Goal: Information Seeking & Learning: Learn about a topic

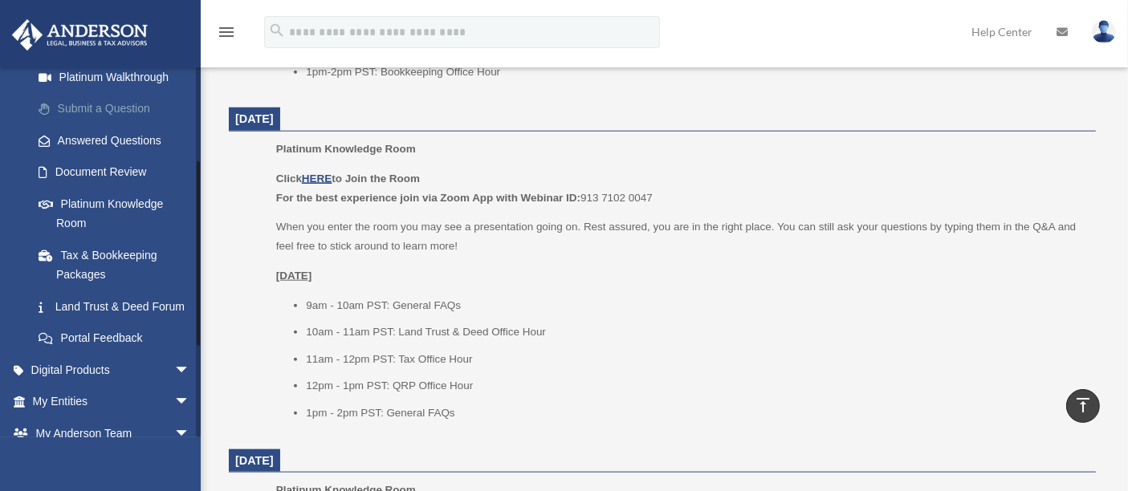
scroll to position [202, 0]
click at [112, 340] on link "Portal Feedback" at bounding box center [118, 337] width 192 height 32
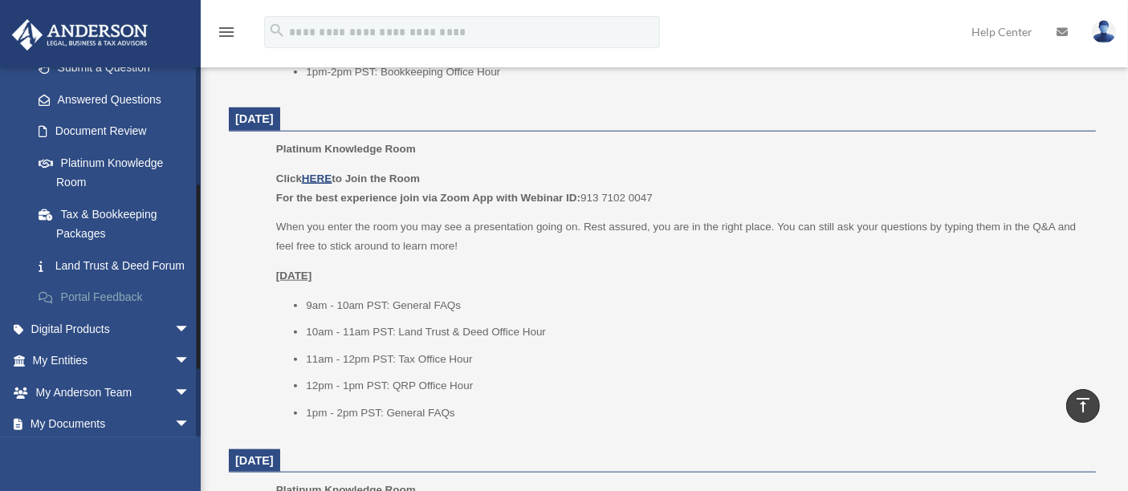
scroll to position [247, 0]
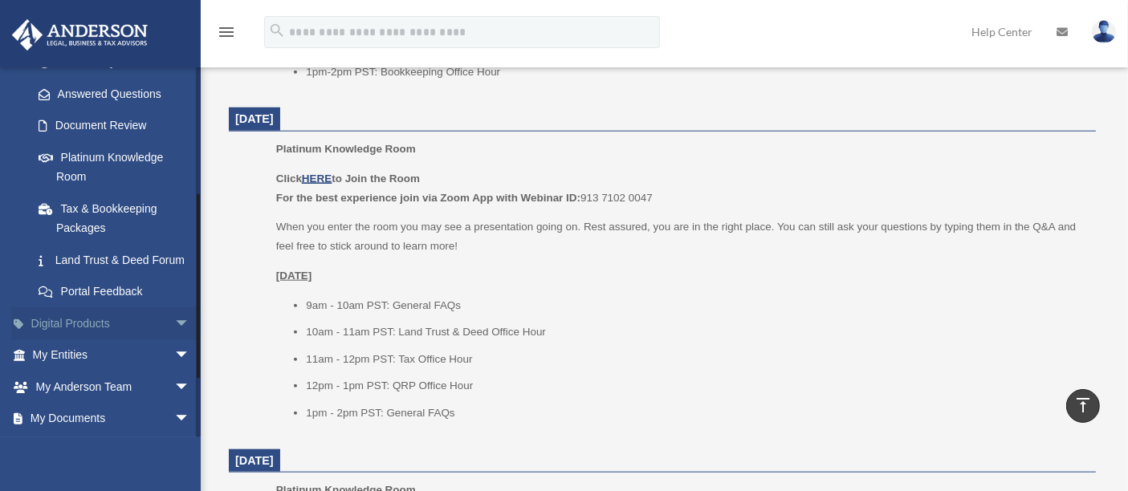
click at [146, 339] on link "Digital Products arrow_drop_down" at bounding box center [112, 323] width 203 height 32
click at [140, 371] on link "My Entities arrow_drop_down" at bounding box center [112, 355] width 203 height 32
click at [174, 368] on span "arrow_drop_down" at bounding box center [190, 355] width 32 height 33
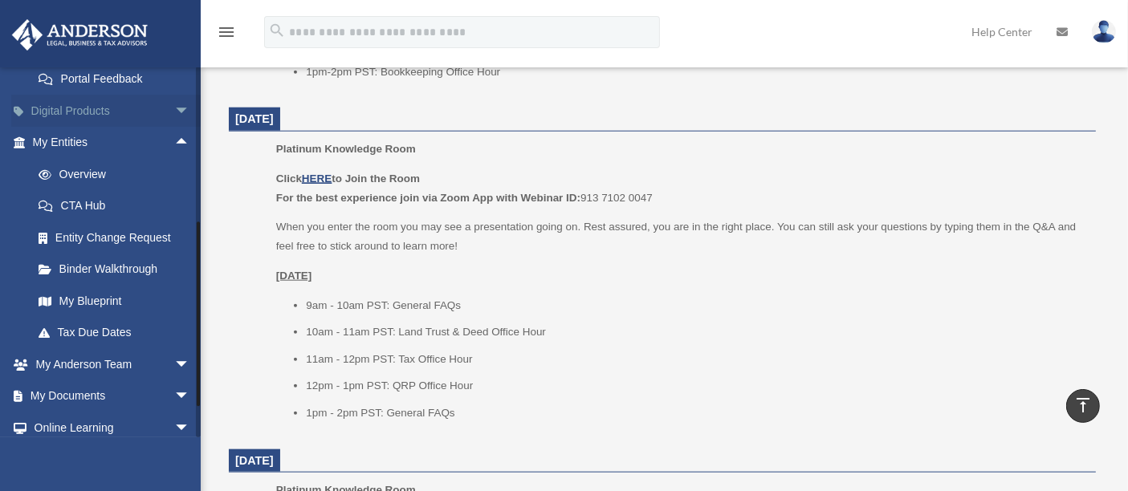
scroll to position [539, 0]
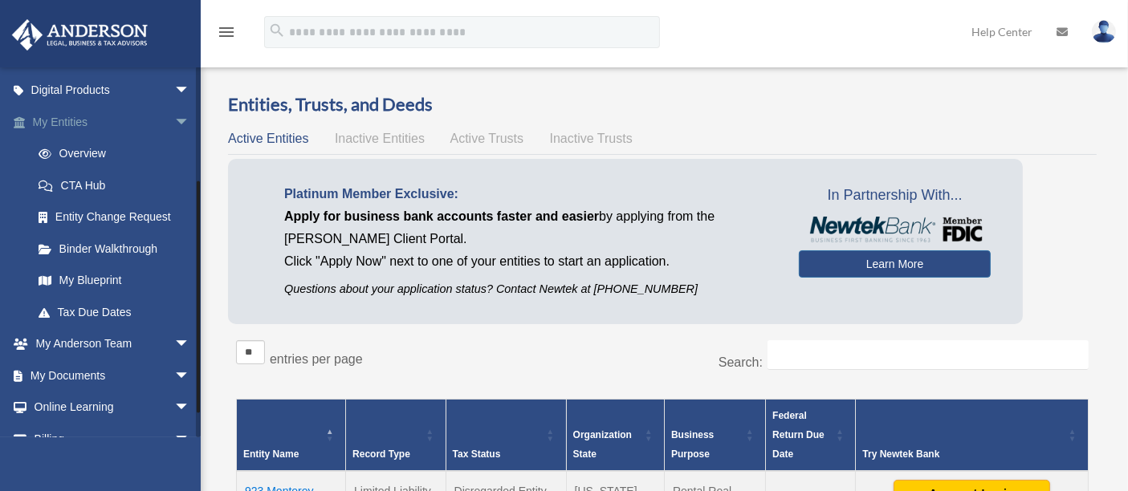
scroll to position [183, 0]
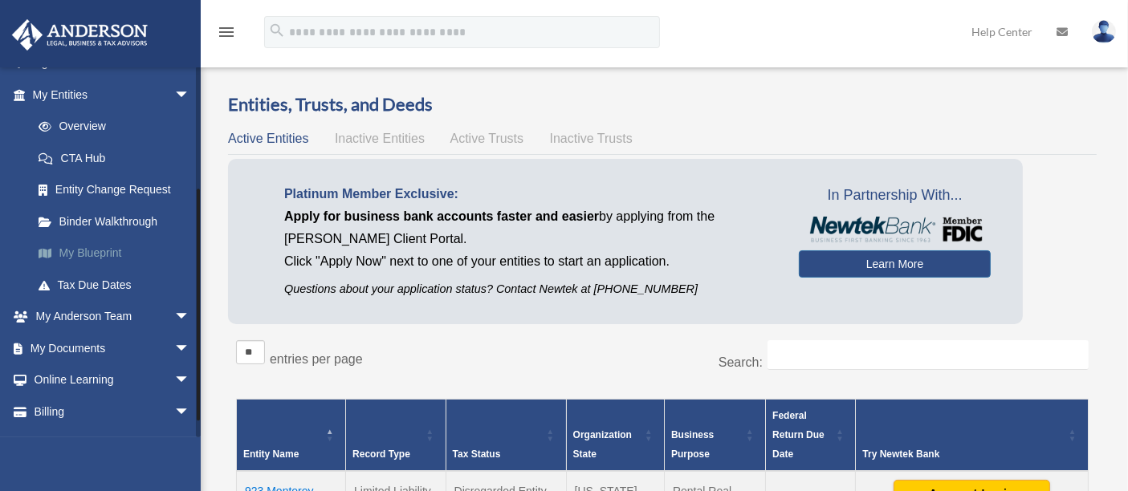
click at [118, 250] on link "My Blueprint" at bounding box center [118, 254] width 192 height 32
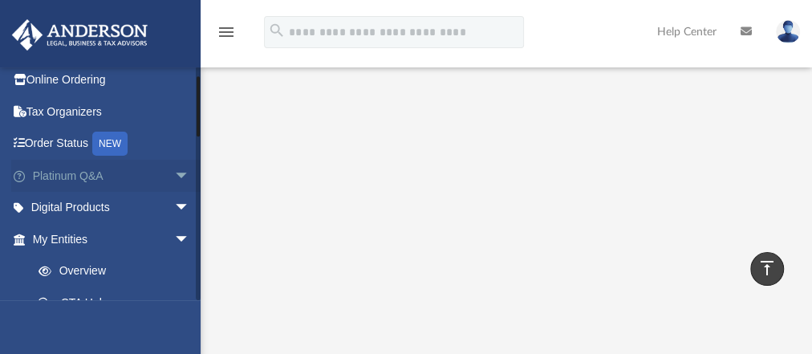
scroll to position [37, 0]
click at [158, 177] on link "Platinum Q&A arrow_drop_down" at bounding box center [112, 177] width 203 height 32
click at [174, 177] on span "arrow_drop_down" at bounding box center [190, 177] width 32 height 33
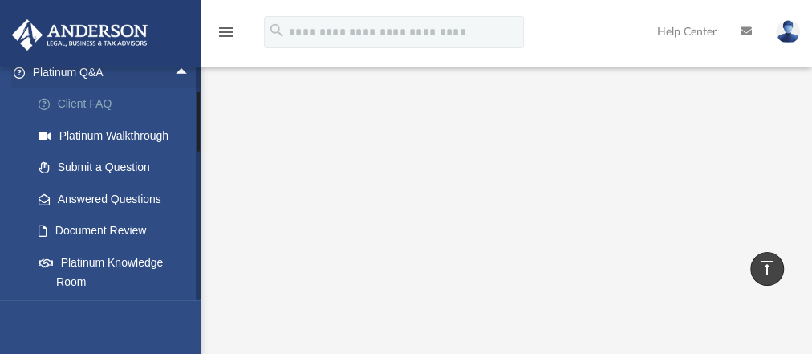
scroll to position [144, 0]
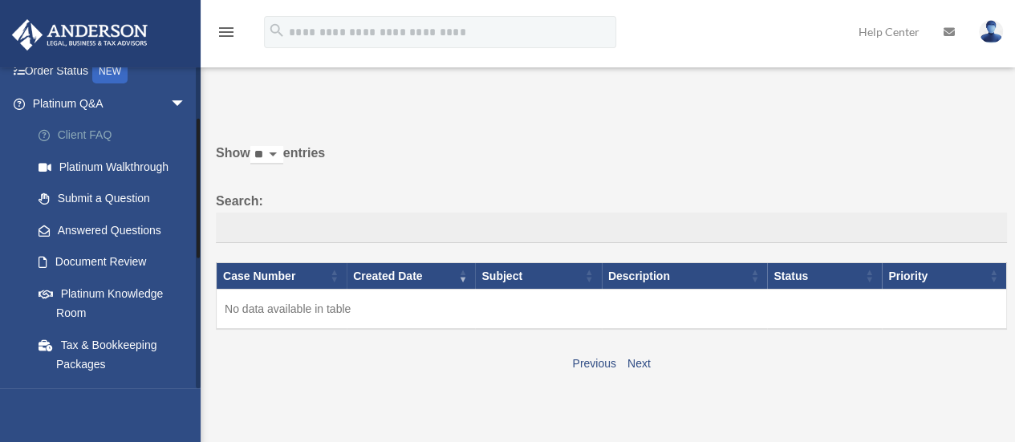
scroll to position [119, 0]
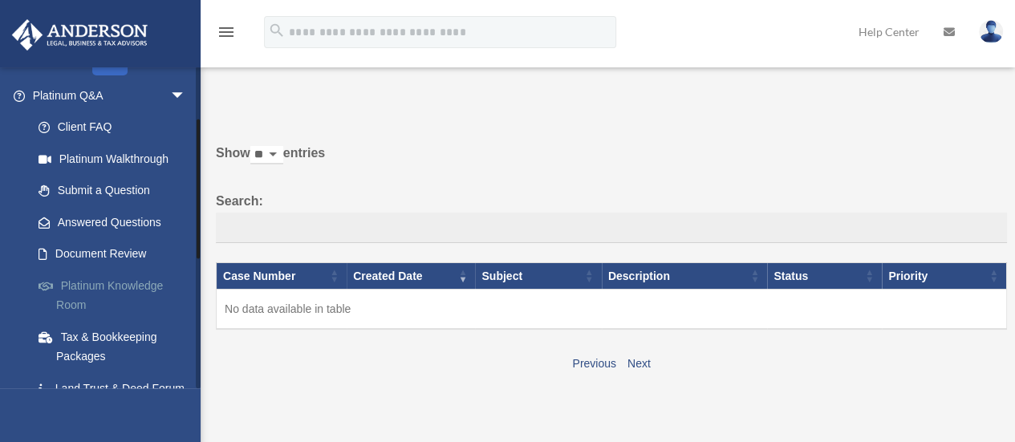
click at [124, 287] on link "Platinum Knowledge Room" at bounding box center [116, 295] width 188 height 51
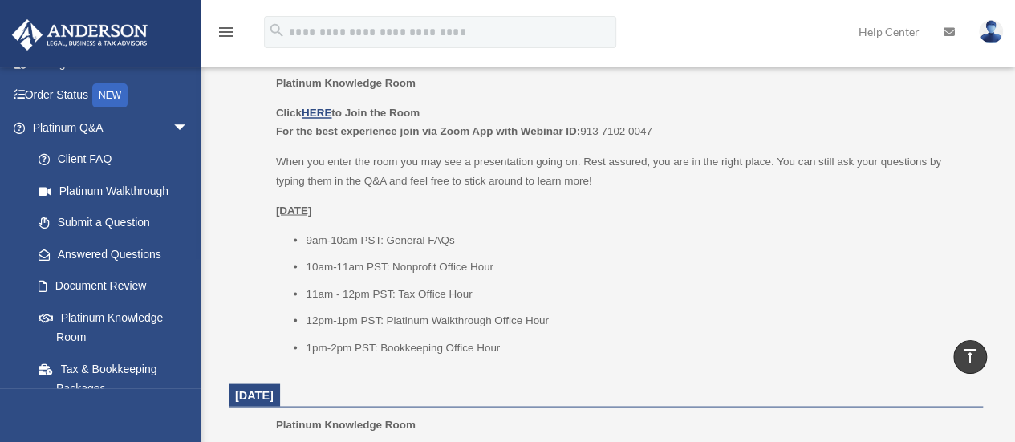
scroll to position [1275, 0]
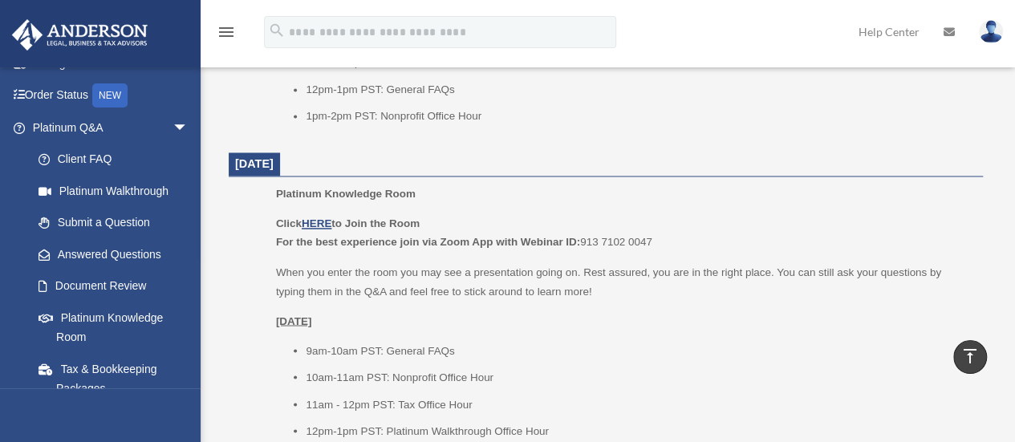
drag, startPoint x: 425, startPoint y: 140, endPoint x: 475, endPoint y: 95, distance: 67.1
click at [475, 95] on dl "[DATE] Platinum Knowledge Room Click HERE to Join the Room For the best experie…" at bounding box center [606, 208] width 754 height 1494
click at [494, 168] on dt "[DATE]" at bounding box center [606, 164] width 754 height 24
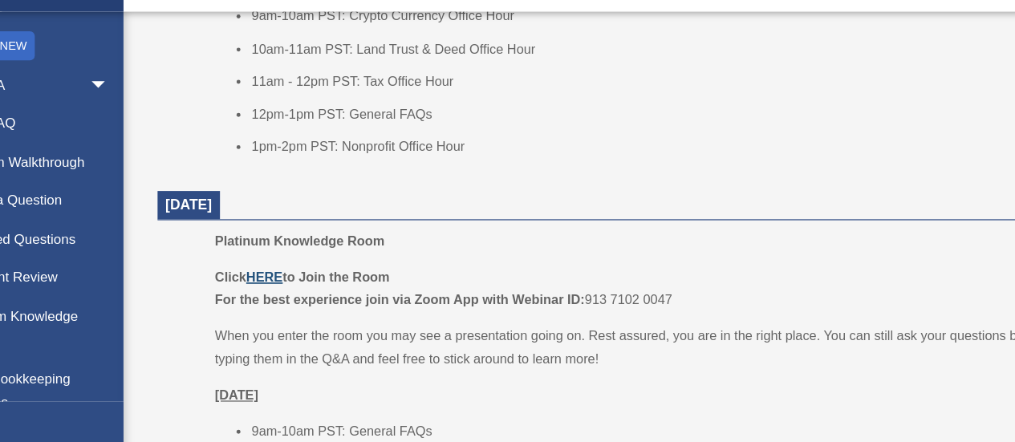
scroll to position [1213, 0]
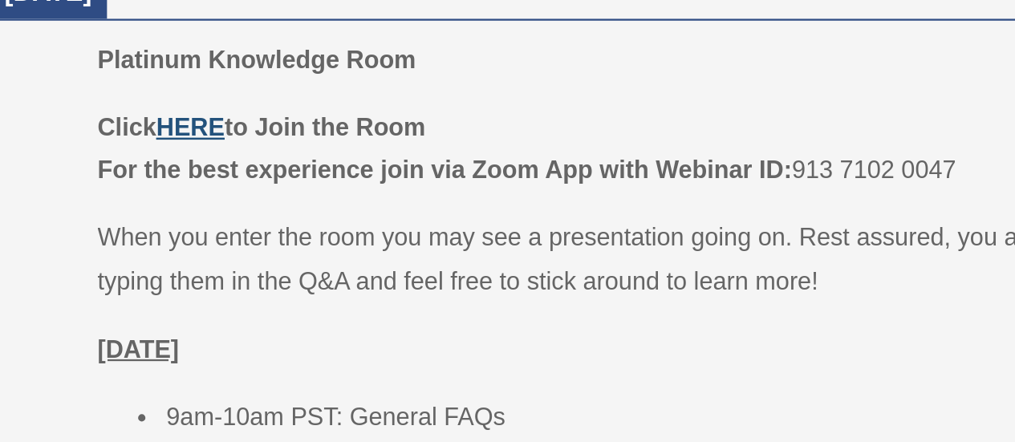
click at [316, 284] on u "HERE" at bounding box center [317, 286] width 30 height 12
